Goal: Find specific page/section: Find specific page/section

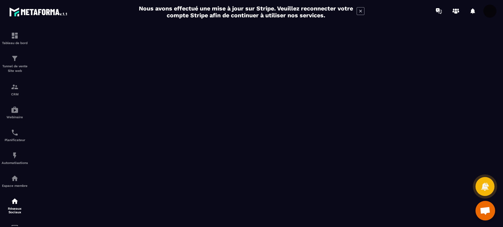
scroll to position [75, 0]
click at [476, 19] on div "Nous avons effectué une mise à jour sur Stripe. Veuillez reconnecter votre comp…" at bounding box center [251, 11] width 503 height 17
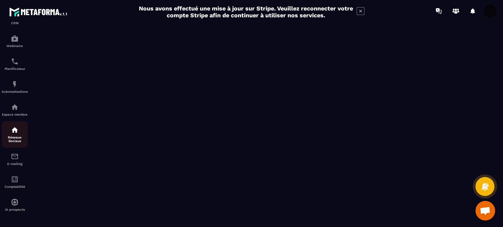
click at [10, 133] on div "Réseaux Sociaux" at bounding box center [15, 134] width 26 height 17
click at [10, 136] on p "Réseaux Sociaux" at bounding box center [15, 139] width 26 height 7
click at [14, 132] on img at bounding box center [15, 130] width 8 height 8
click at [356, 12] on icon at bounding box center [360, 11] width 8 height 8
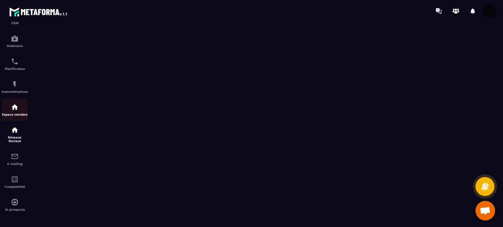
click at [17, 111] on div "Espace membre" at bounding box center [15, 109] width 26 height 13
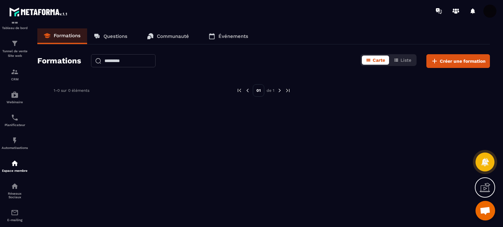
scroll to position [15, 0]
click at [11, 185] on img at bounding box center [15, 186] width 8 height 8
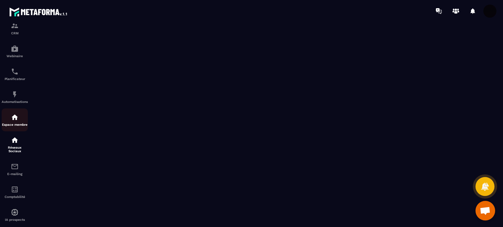
scroll to position [66, 0]
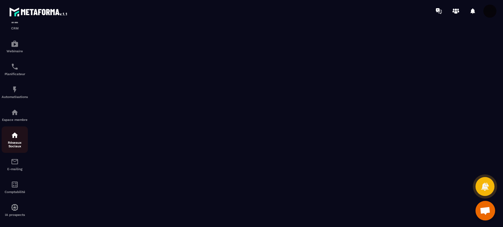
click at [20, 140] on div "Réseaux Sociaux" at bounding box center [15, 140] width 26 height 17
